Goal: Information Seeking & Learning: Understand process/instructions

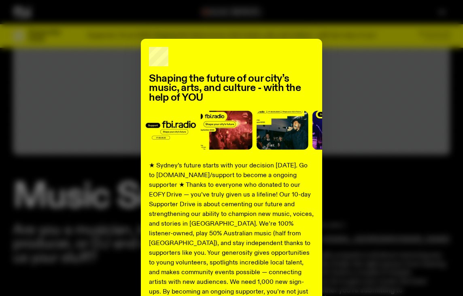
scroll to position [11, 0]
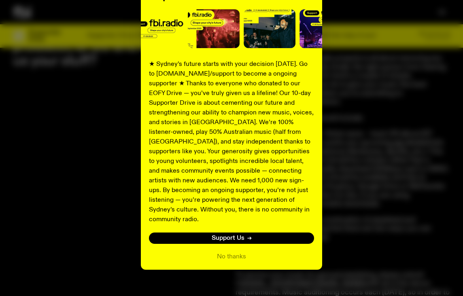
scroll to position [104, 0]
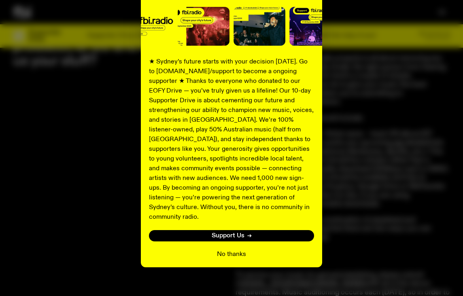
click at [237, 249] on button "No thanks" at bounding box center [231, 254] width 29 height 10
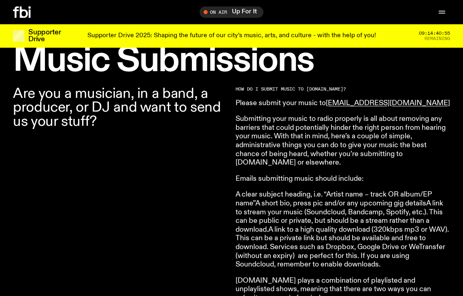
scroll to position [237, 0]
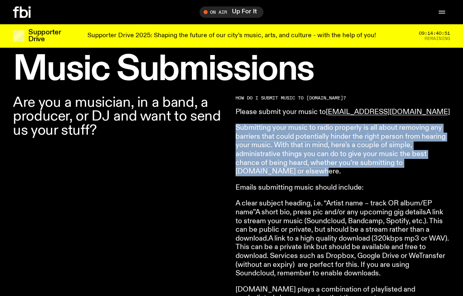
drag, startPoint x: 237, startPoint y: 128, endPoint x: 312, endPoint y: 169, distance: 85.9
click at [312, 169] on p "Submitting your music to radio properly is all about removing any barriers that…" at bounding box center [342, 150] width 214 height 53
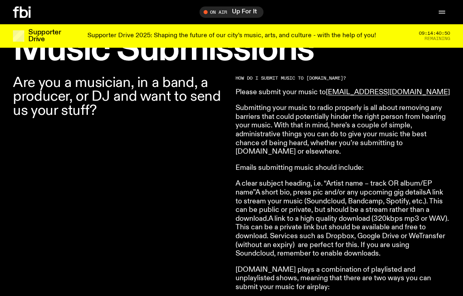
scroll to position [257, 0]
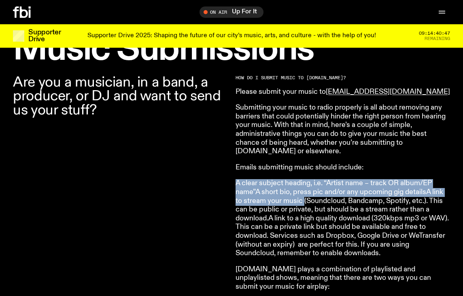
drag, startPoint x: 237, startPoint y: 180, endPoint x: 303, endPoint y: 203, distance: 69.8
click at [303, 203] on p "A clear subject heading, i.e. “Artist name – track OR album/EP name”A short bio…" at bounding box center [342, 218] width 214 height 78
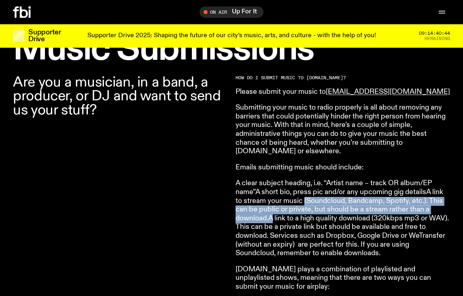
drag, startPoint x: 303, startPoint y: 203, endPoint x: 272, endPoint y: 222, distance: 35.8
click at [272, 222] on p "A clear subject heading, i.e. “Artist name – track OR album/EP name”A short bio…" at bounding box center [342, 218] width 214 height 78
